Goal: Transaction & Acquisition: Purchase product/service

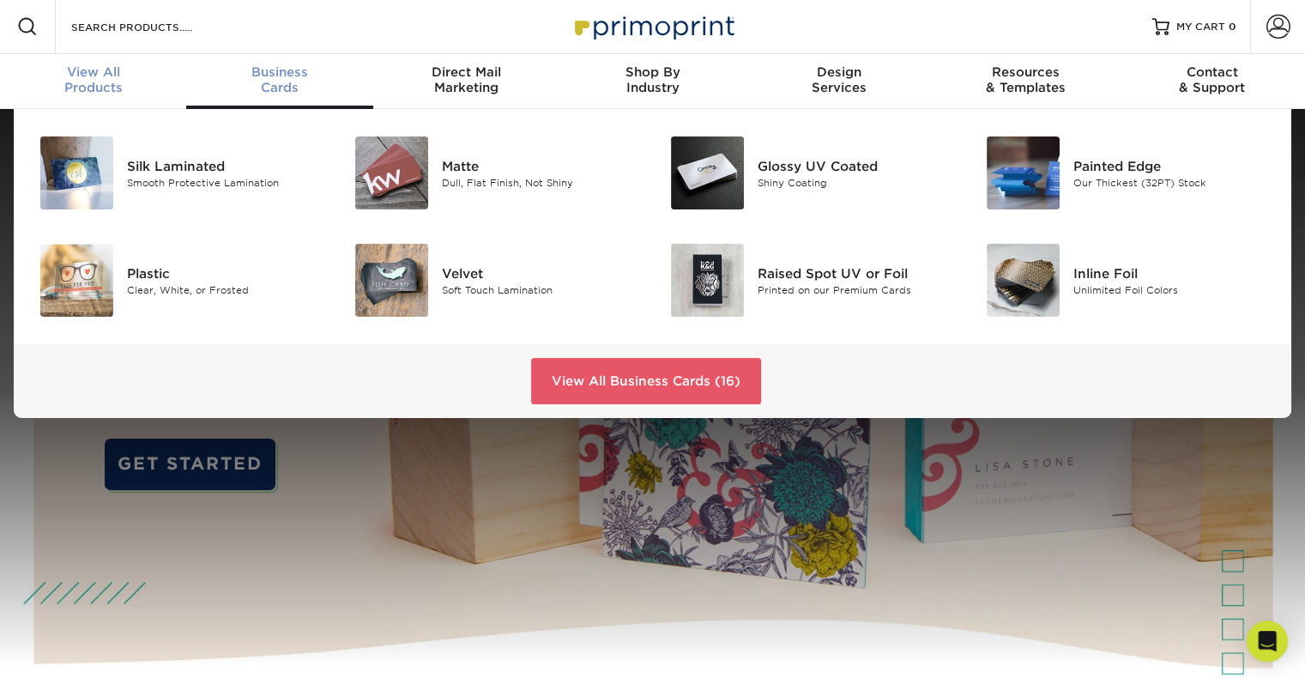
scroll to position [2, 0]
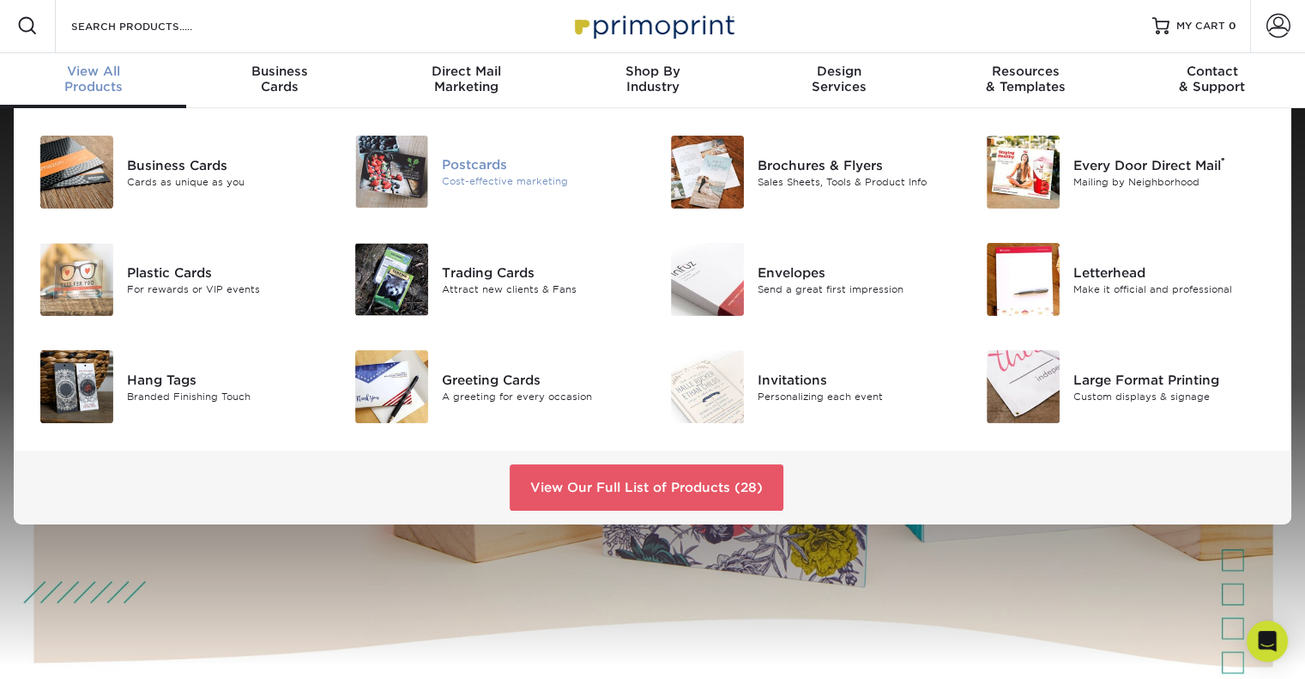
click at [405, 181] on img at bounding box center [391, 172] width 73 height 72
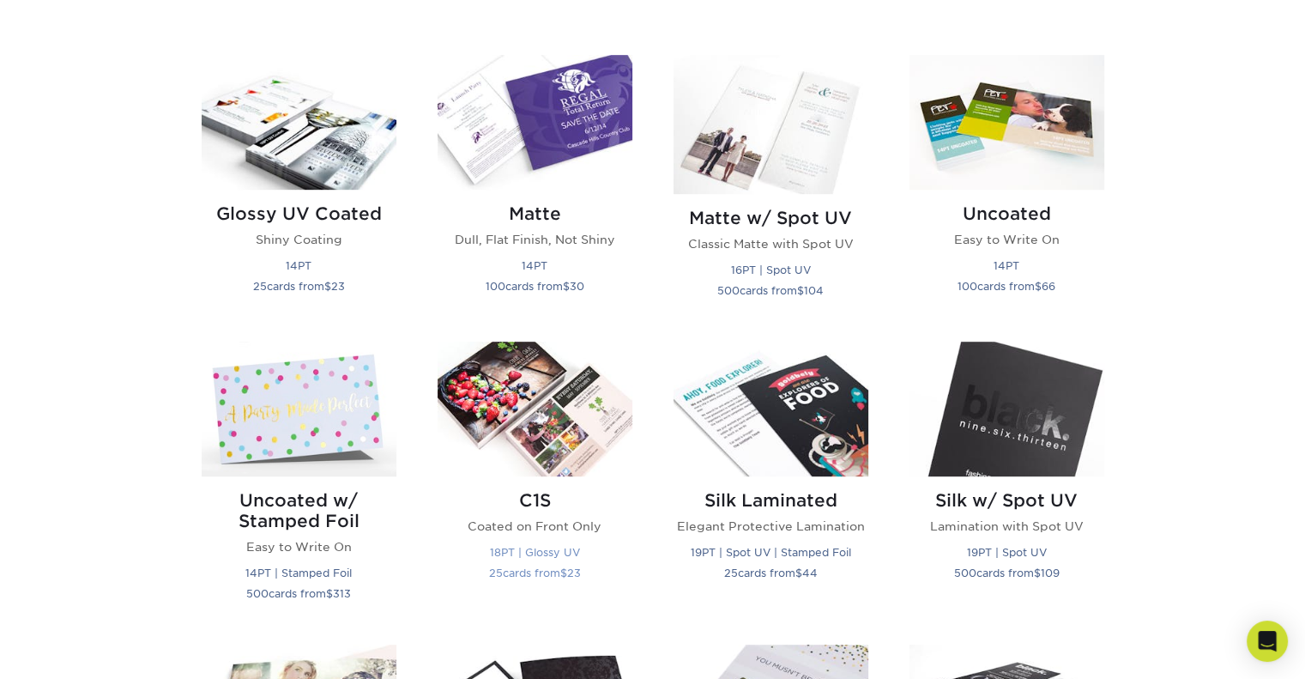
scroll to position [796, 0]
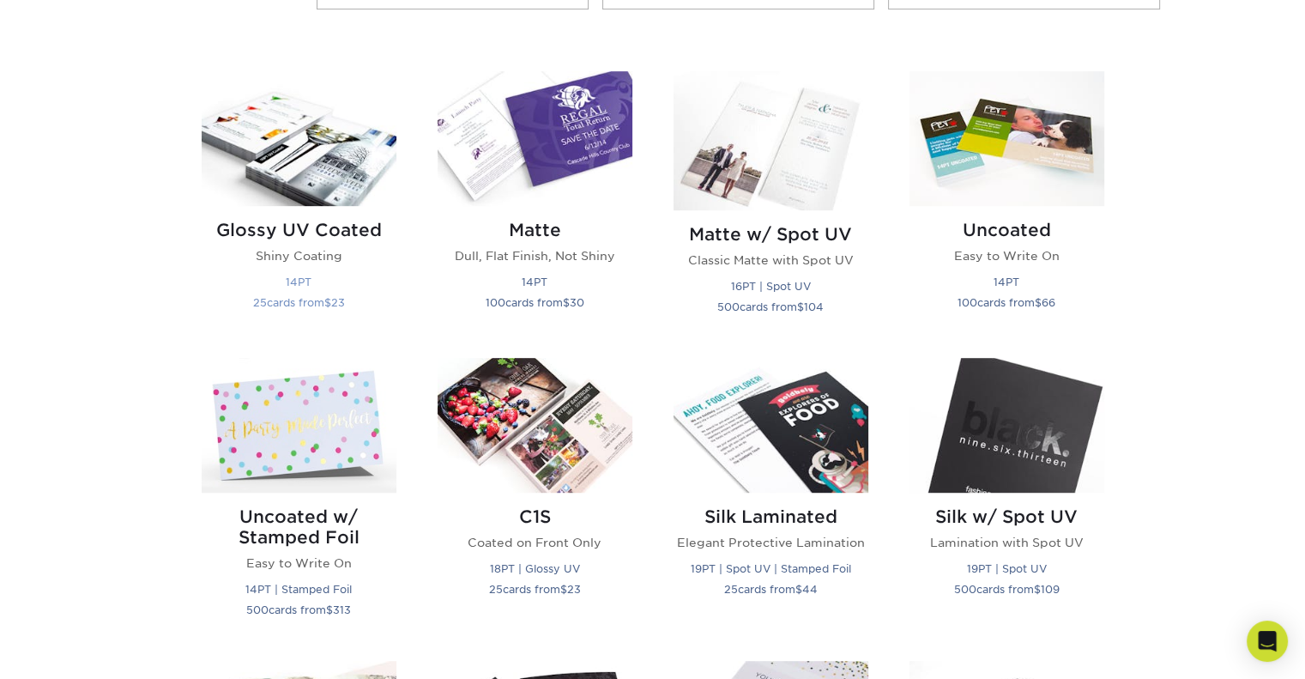
click at [262, 158] on img at bounding box center [299, 138] width 195 height 135
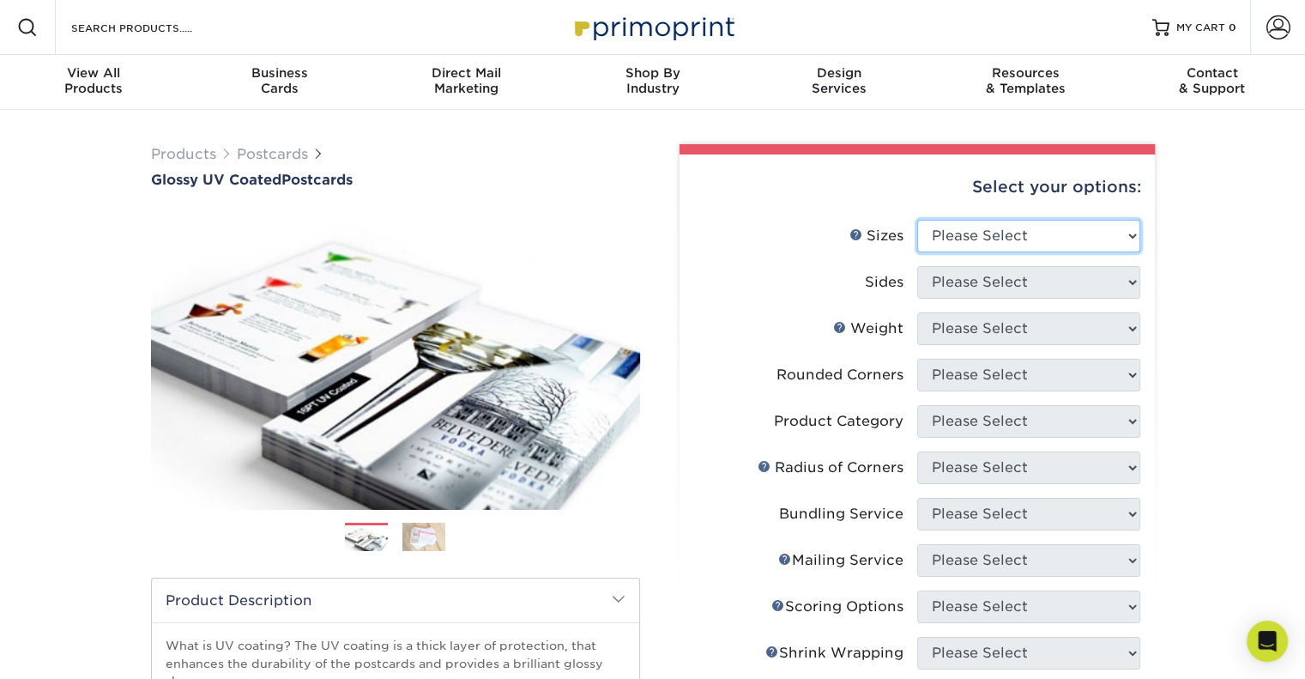
click at [1046, 238] on select "Please Select 1.5" x 7" 2" x 4" 2" x 6" 2" x 7" 2" x 8" 2.12" x 5.5" 2.12" x 5.…" at bounding box center [1028, 236] width 223 height 33
